Goal: Find specific page/section: Find specific page/section

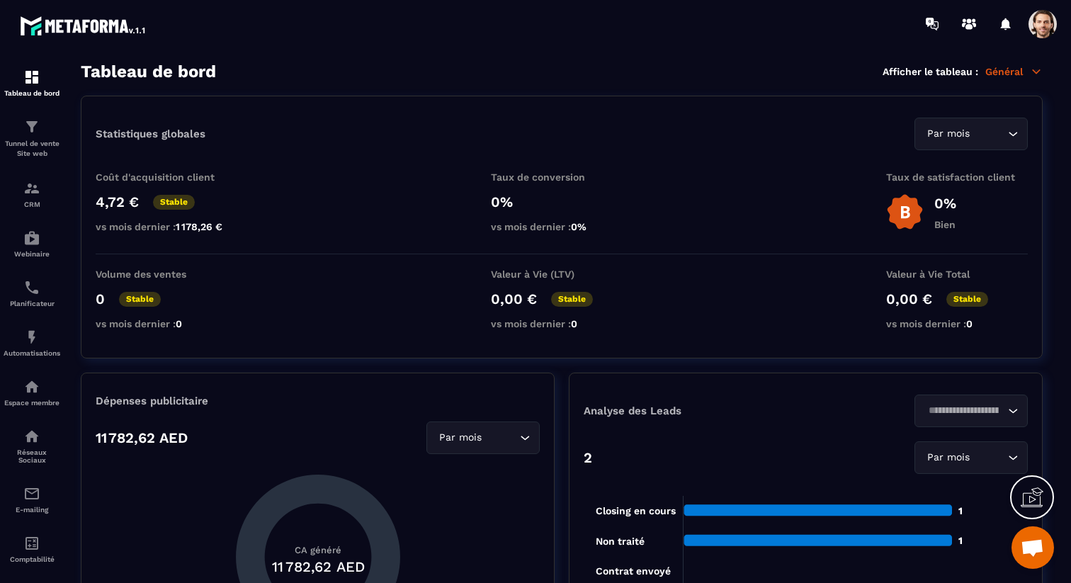
click at [1013, 70] on p "Général" at bounding box center [1014, 71] width 57 height 13
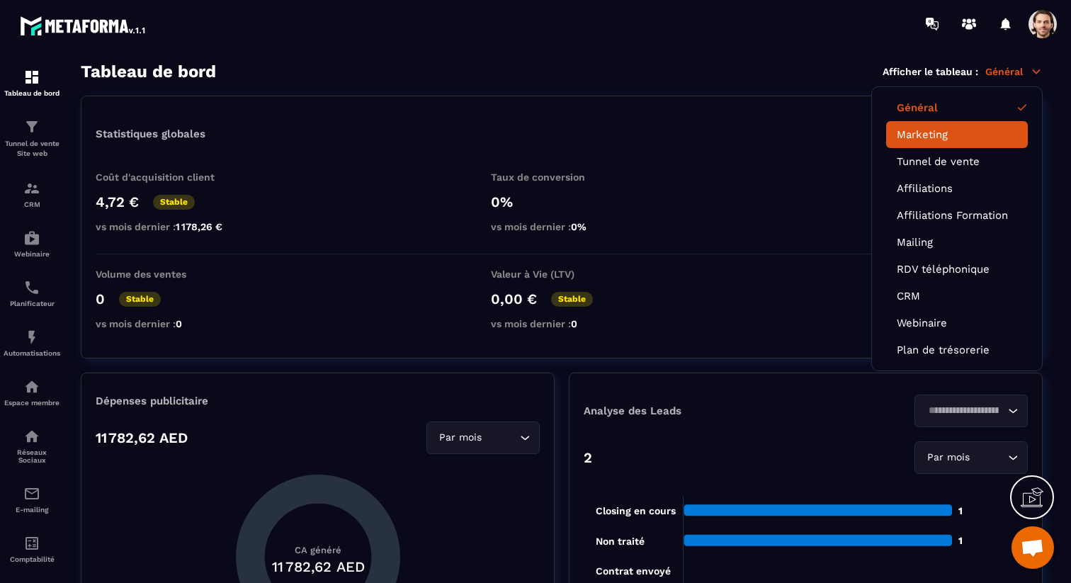
click at [926, 130] on link "Marketing" at bounding box center [957, 134] width 120 height 13
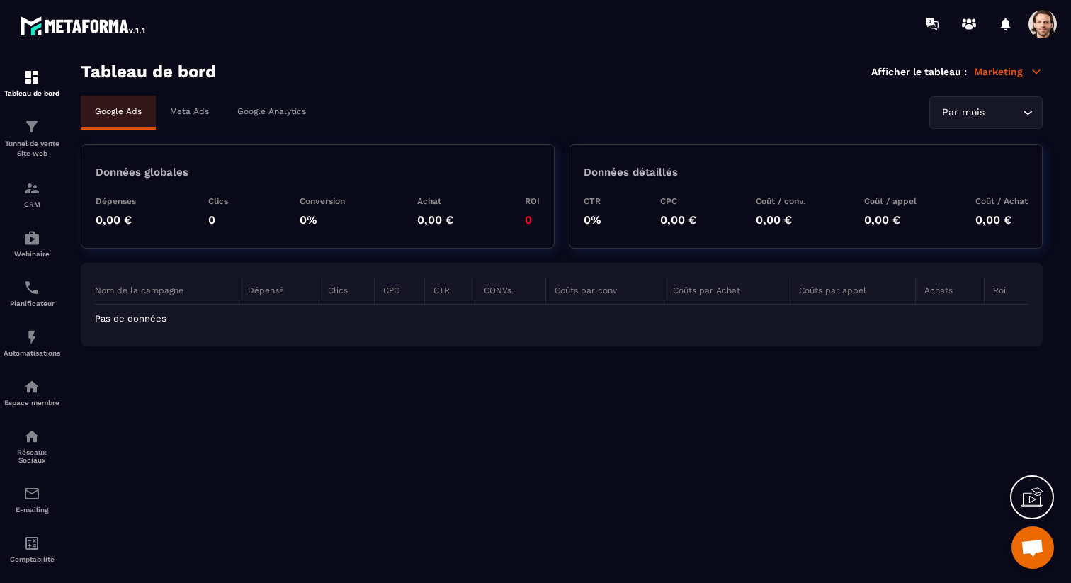
click at [206, 107] on p "Meta Ads" at bounding box center [189, 111] width 39 height 10
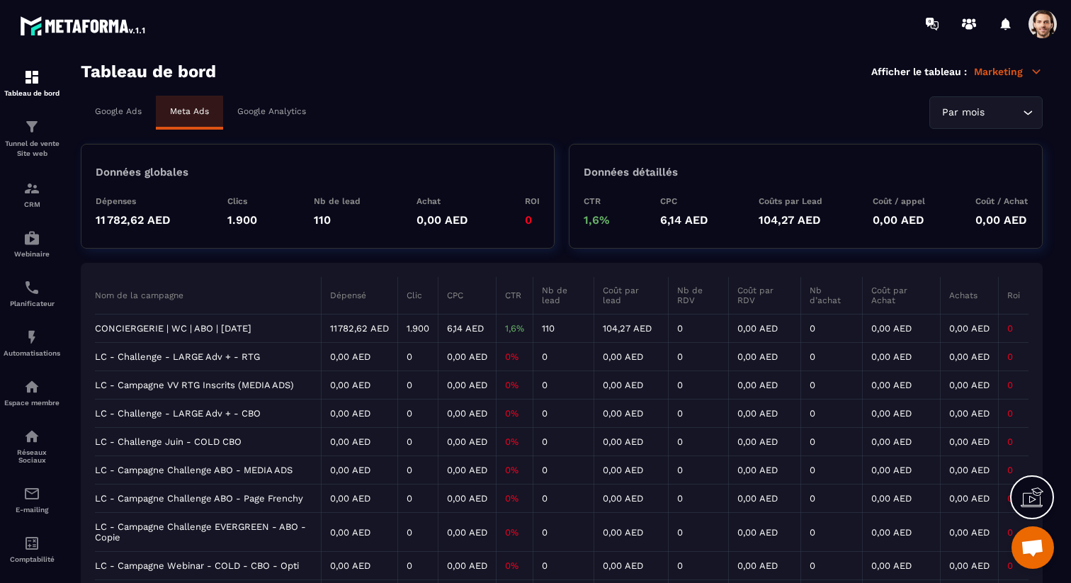
click at [186, 329] on td "CONCIERGERIE | WC | ABO | [DATE]" at bounding box center [208, 329] width 227 height 28
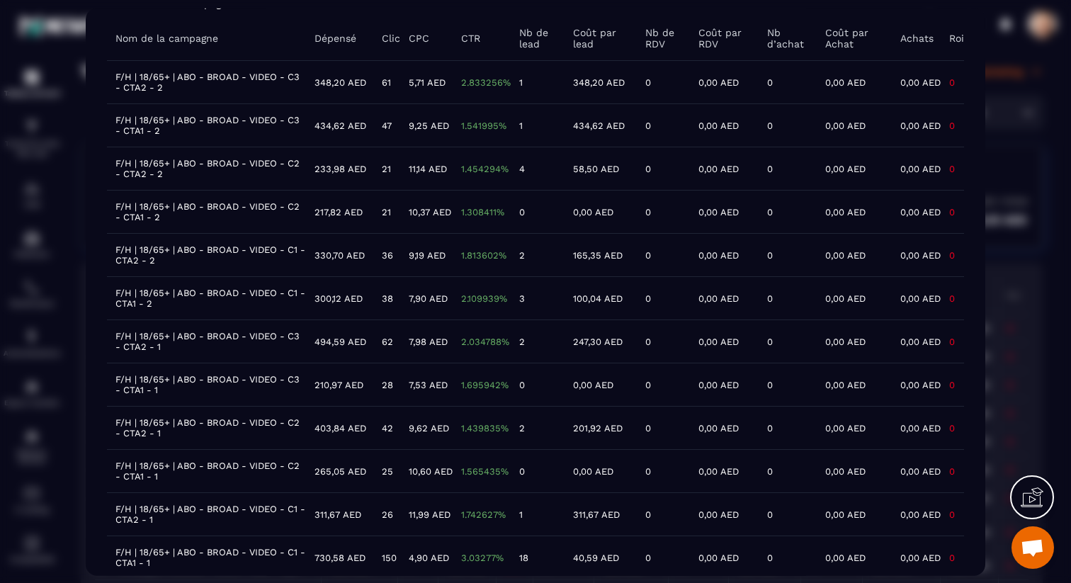
scroll to position [77, 0]
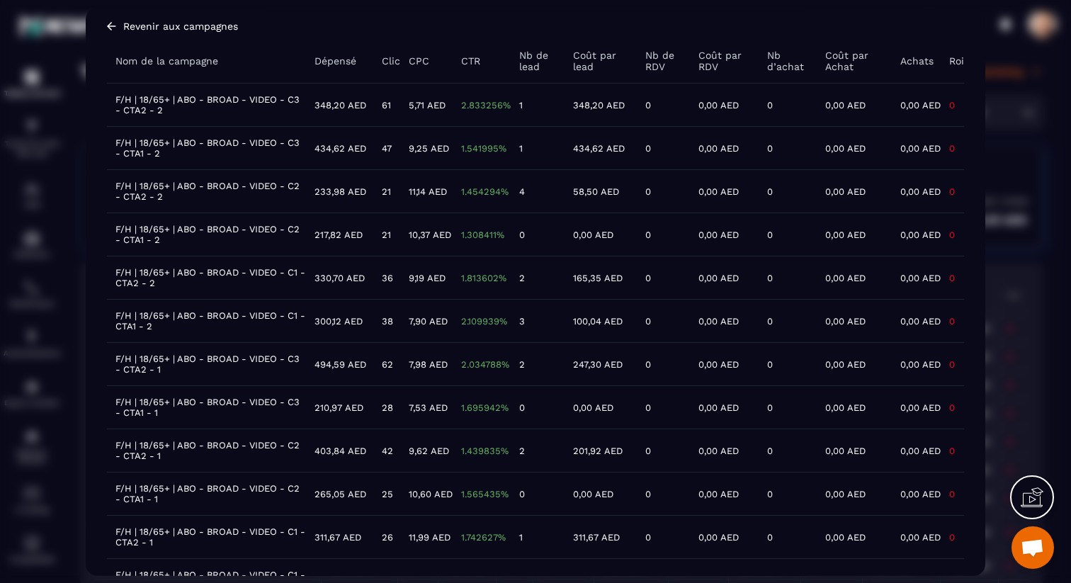
click at [248, 311] on td "F/H | 18/65+ | ABO - BROAD - VIDEO - C1 - CTA1 - 2" at bounding box center [206, 320] width 199 height 43
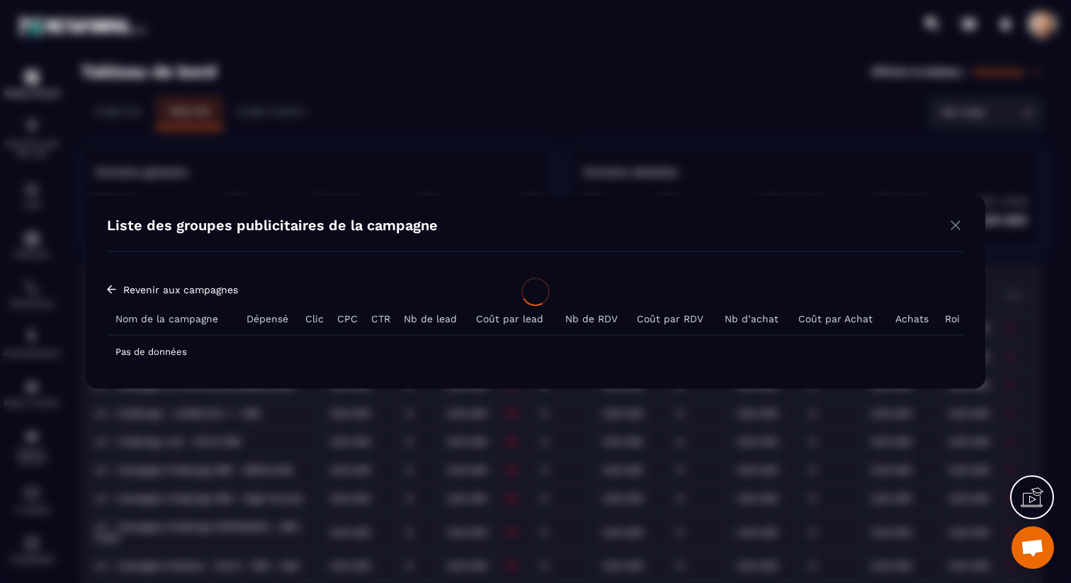
scroll to position [0, 0]
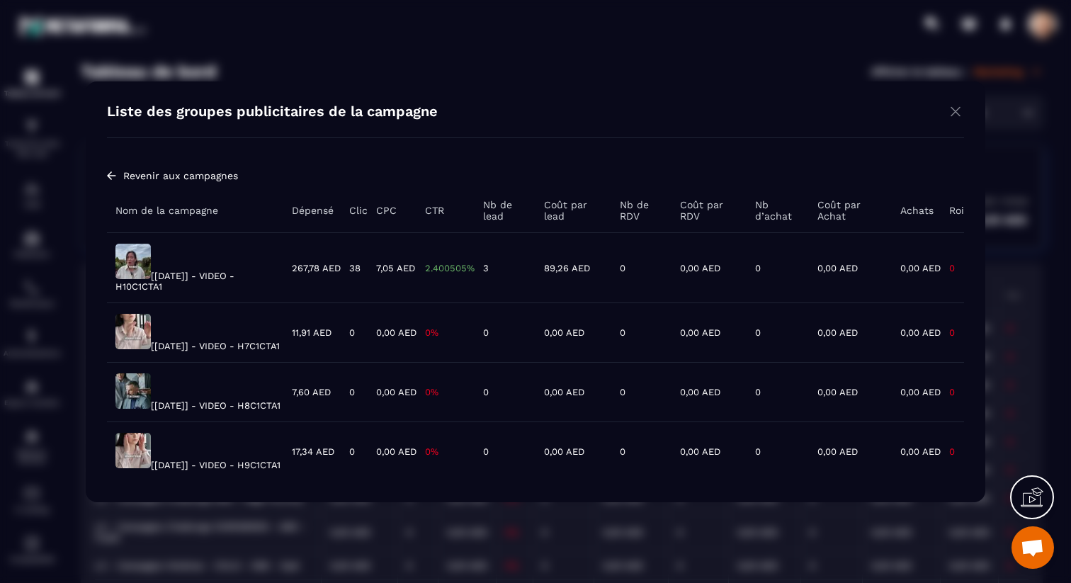
click at [111, 170] on img "Modal window" at bounding box center [111, 175] width 9 height 11
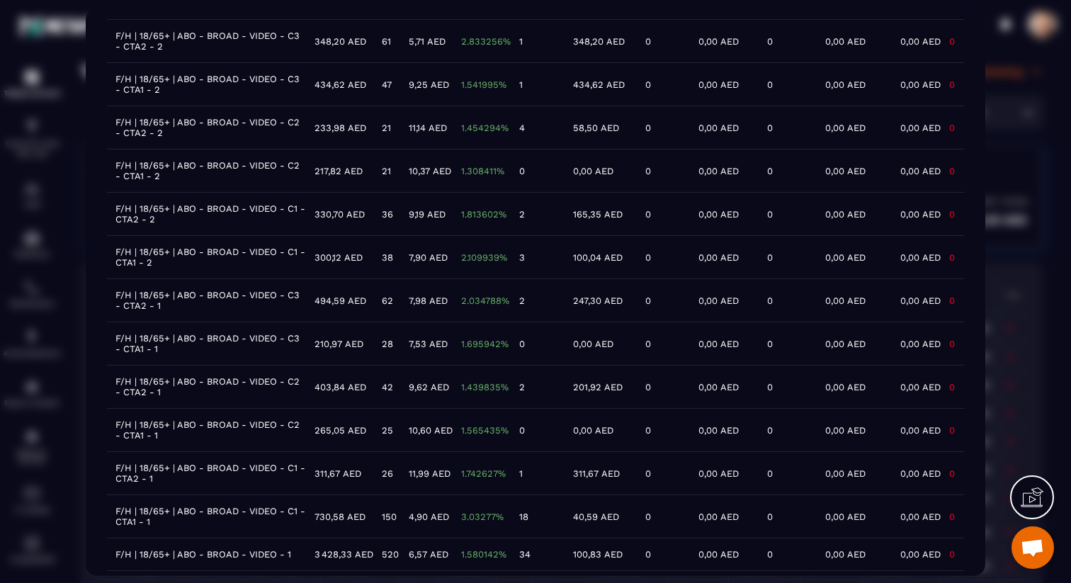
scroll to position [144, 0]
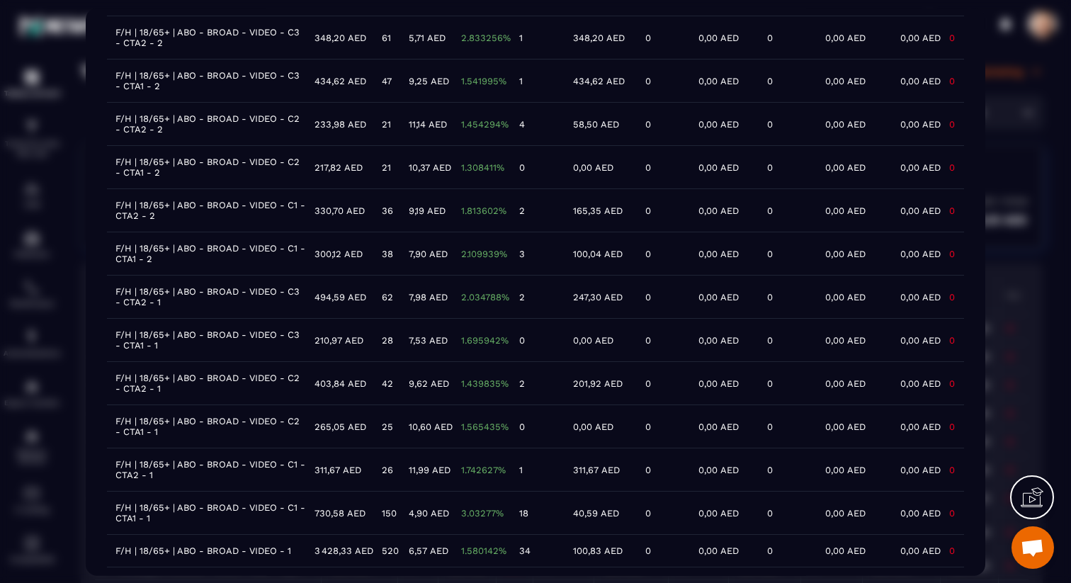
click at [254, 250] on td "F/H | 18/65+ | ABO - BROAD - VIDEO - C1 - CTA1 - 2" at bounding box center [206, 253] width 199 height 43
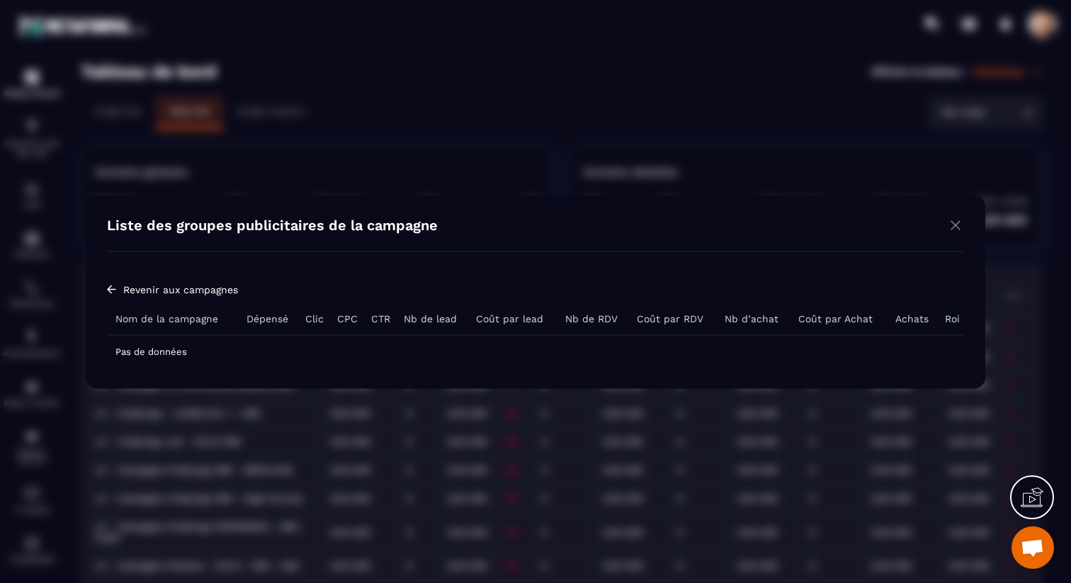
click at [113, 286] on img "Modal window" at bounding box center [111, 288] width 9 height 11
click at [954, 222] on img "Modal window" at bounding box center [955, 225] width 17 height 18
